Goal: Use online tool/utility: Utilize a website feature to perform a specific function

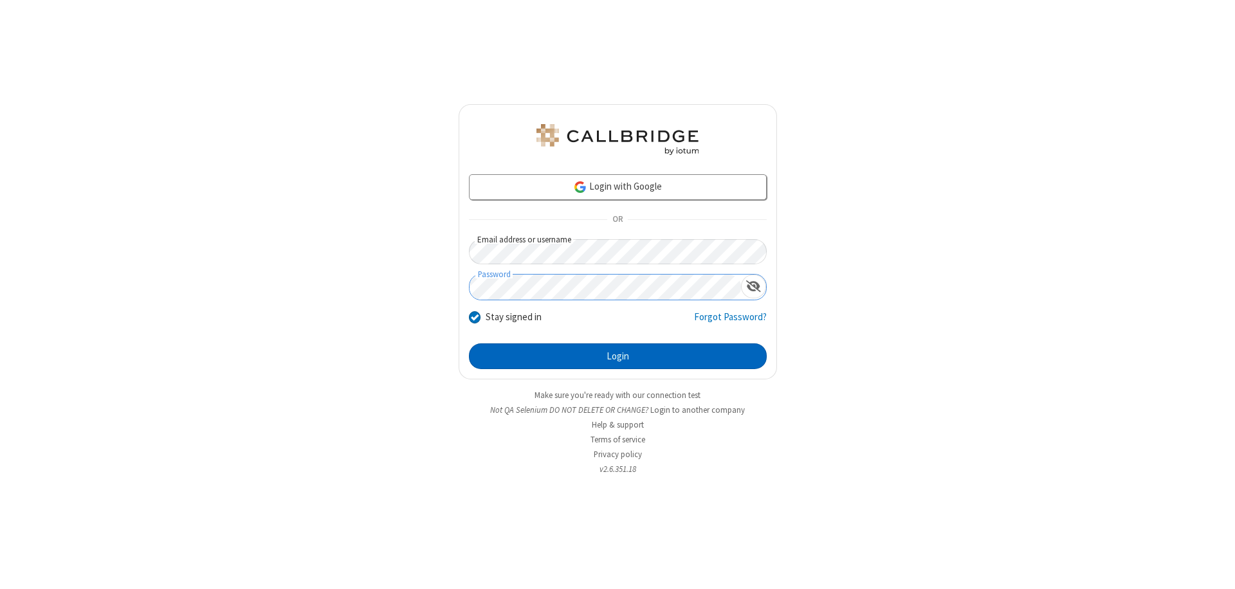
click at [618, 356] on button "Login" at bounding box center [618, 357] width 298 height 26
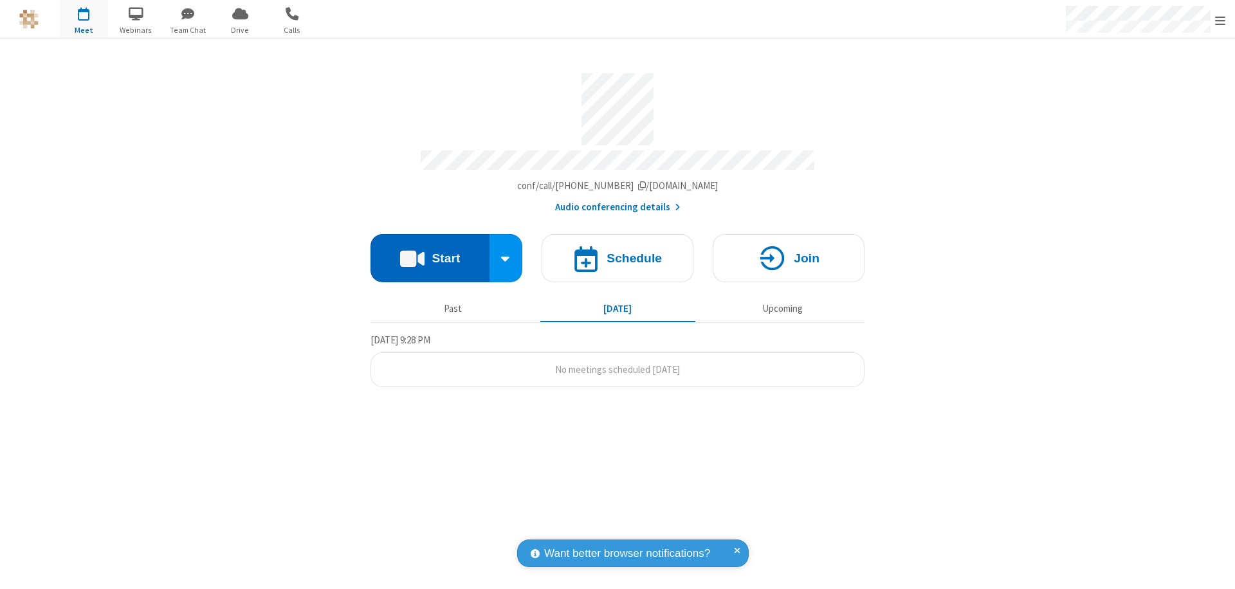
click at [430, 252] on button "Start" at bounding box center [430, 258] width 119 height 48
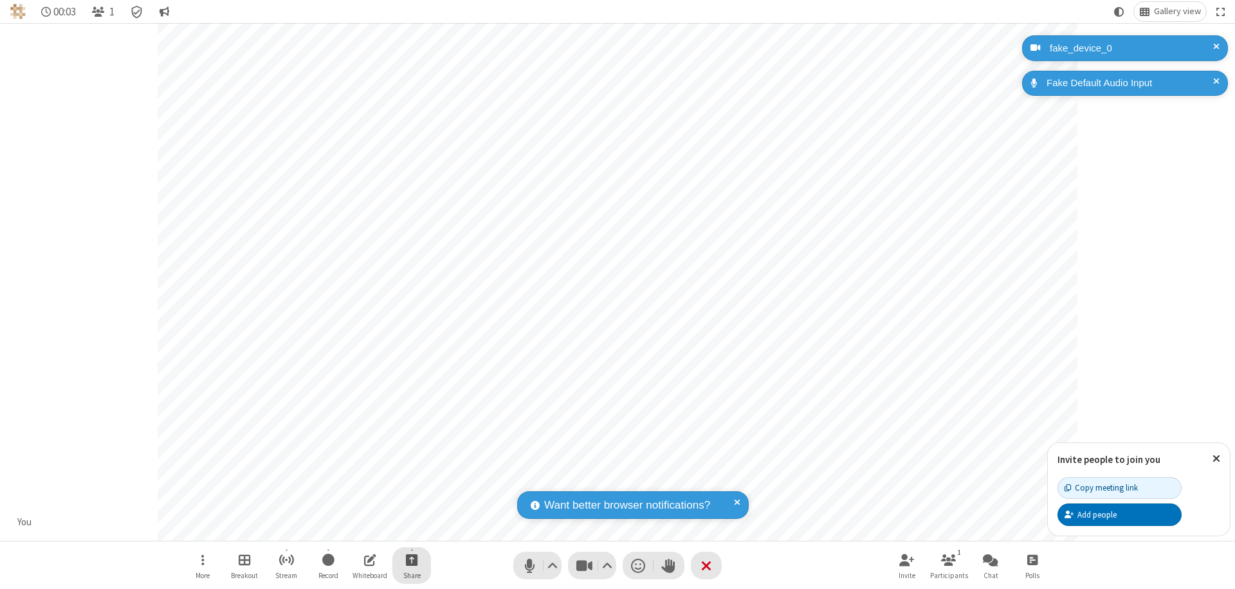
click at [412, 560] on span "Start sharing" at bounding box center [412, 560] width 12 height 16
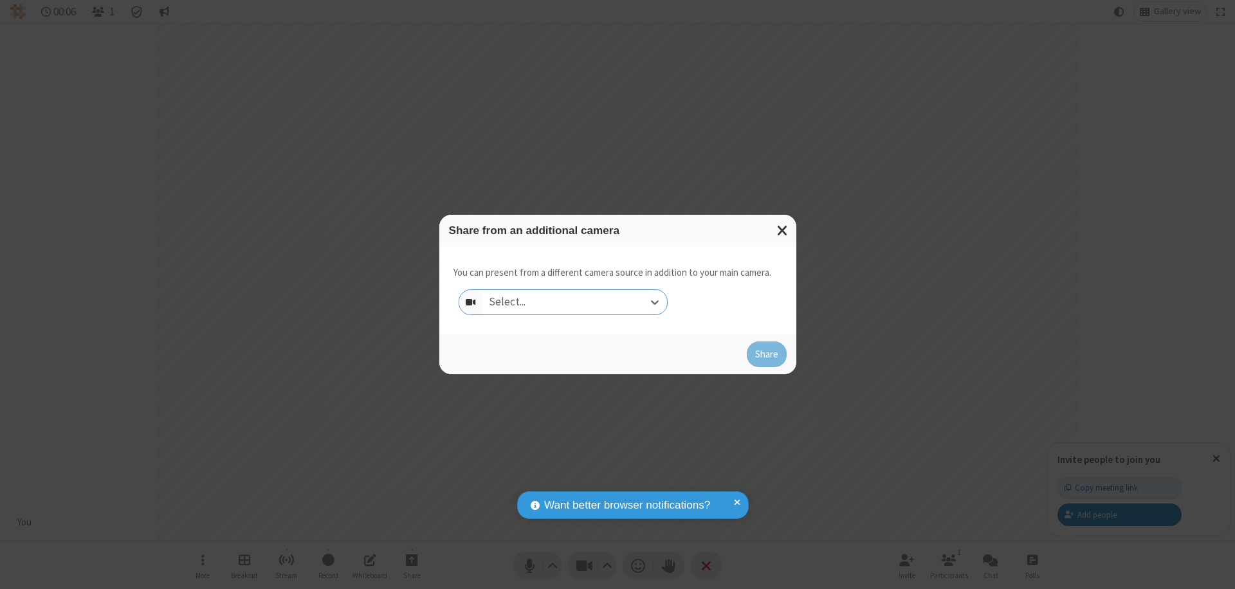
click at [574, 302] on div "Select..." at bounding box center [574, 302] width 185 height 24
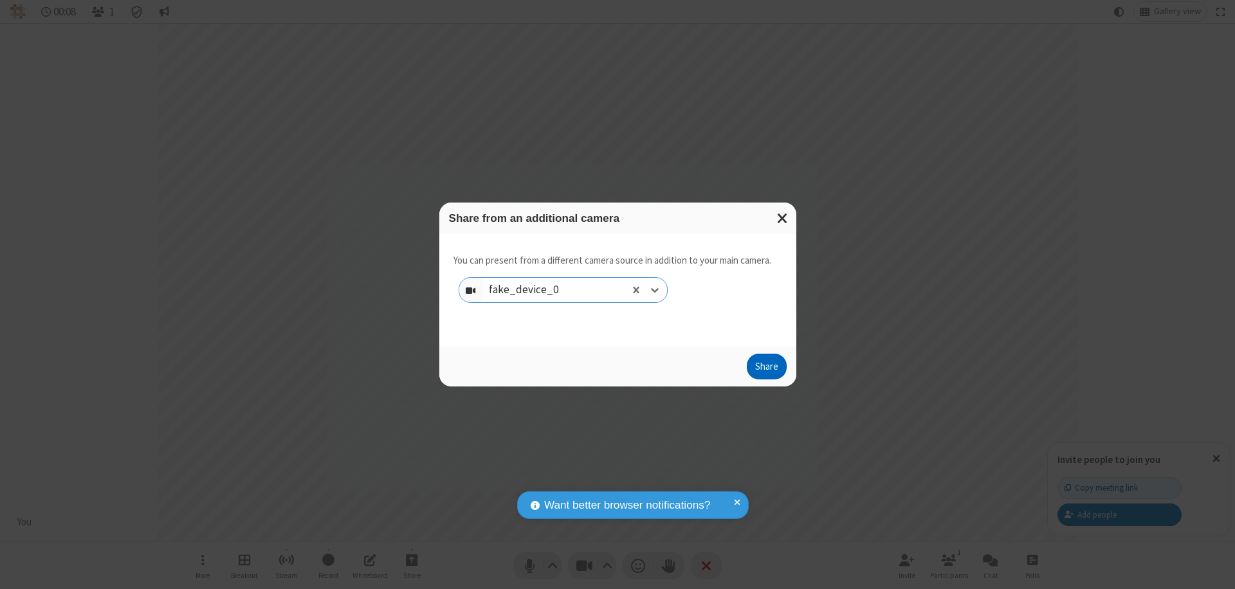
click at [766, 369] on button "Share" at bounding box center [767, 367] width 40 height 26
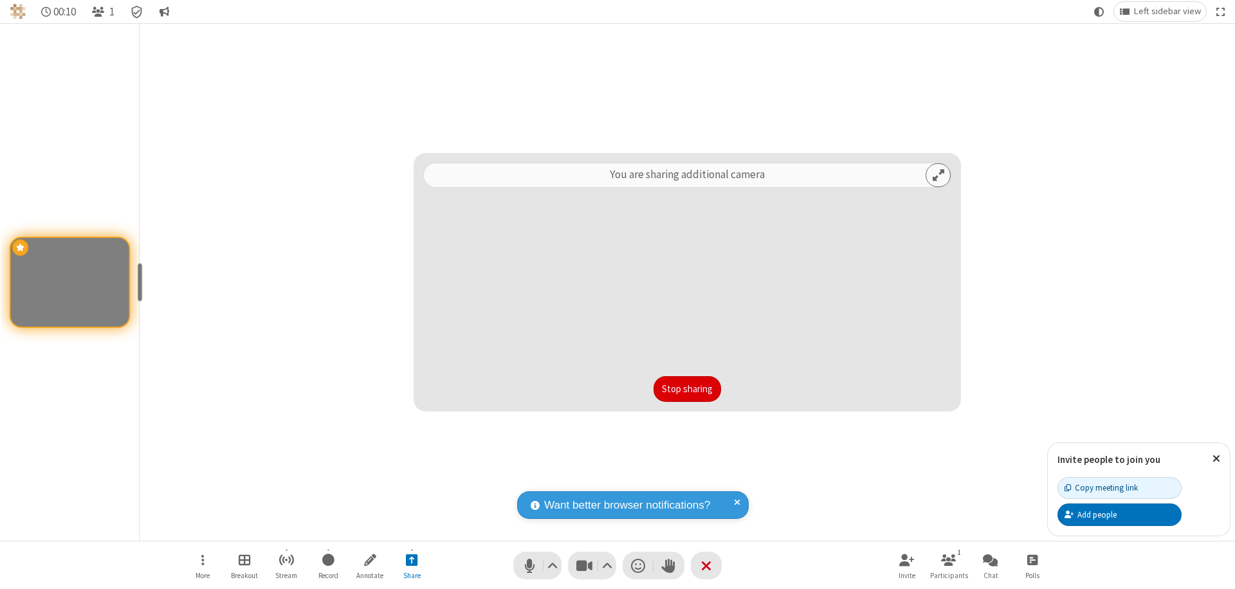
click at [687, 389] on button "Stop sharing" at bounding box center [688, 389] width 68 height 26
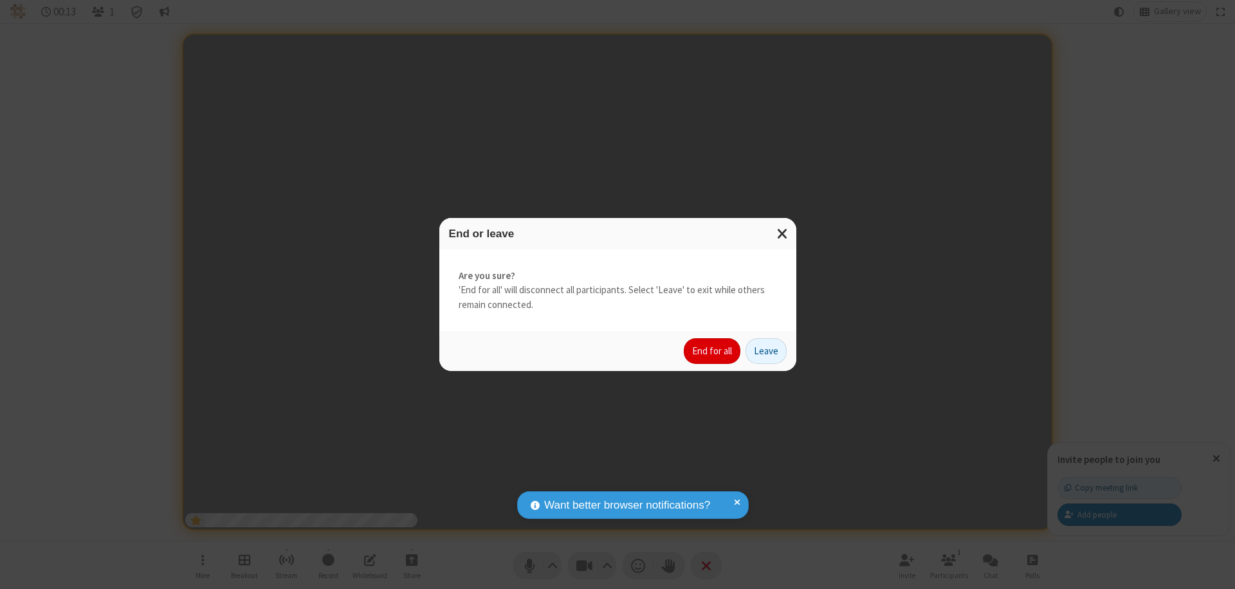
click at [713, 351] on button "End for all" at bounding box center [712, 351] width 57 height 26
